Goal: Task Accomplishment & Management: Manage account settings

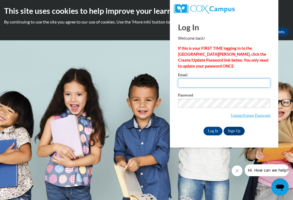
click at [212, 82] on input "Email" at bounding box center [224, 83] width 92 height 9
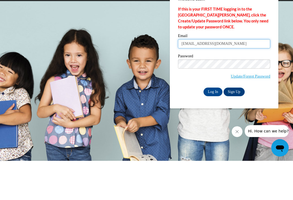
type input "[EMAIL_ADDRESS][DOMAIN_NAME]"
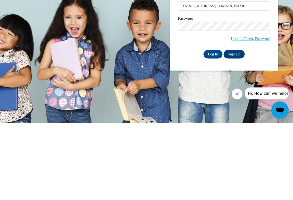
click at [213, 127] on input "Log In" at bounding box center [212, 131] width 19 height 9
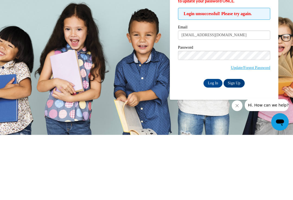
click at [214, 144] on input "Log In" at bounding box center [212, 148] width 19 height 9
click at [210, 147] on input "Log In" at bounding box center [212, 148] width 19 height 9
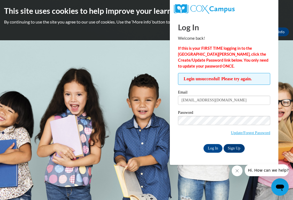
click at [207, 152] on input "Log In" at bounding box center [212, 148] width 19 height 9
click at [211, 147] on input "Log In" at bounding box center [212, 148] width 19 height 9
click at [213, 146] on input "Log In" at bounding box center [212, 148] width 19 height 9
click at [246, 131] on link "Update/Forgot Password" at bounding box center [249, 133] width 39 height 4
